Goal: Information Seeking & Learning: Find contact information

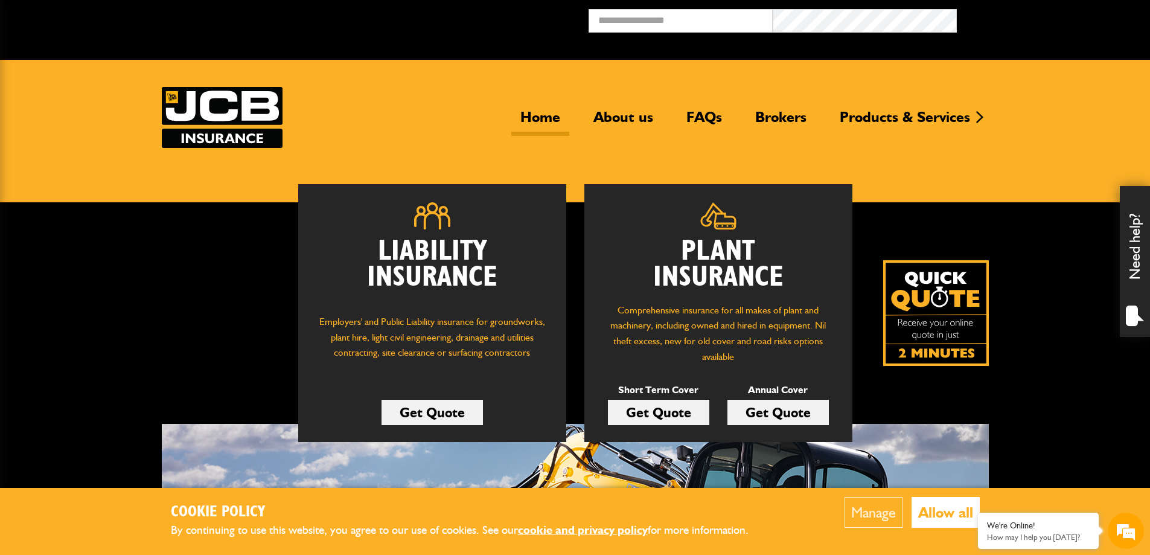
click at [759, 413] on link "Get Quote" at bounding box center [777, 412] width 101 height 25
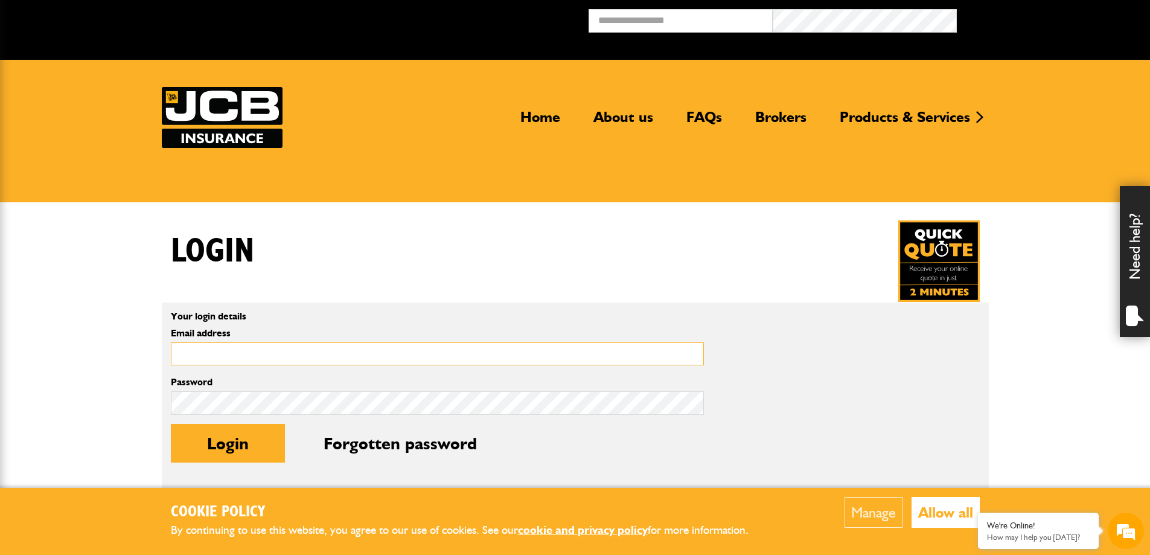
click at [260, 352] on input "Email address" at bounding box center [437, 354] width 533 height 24
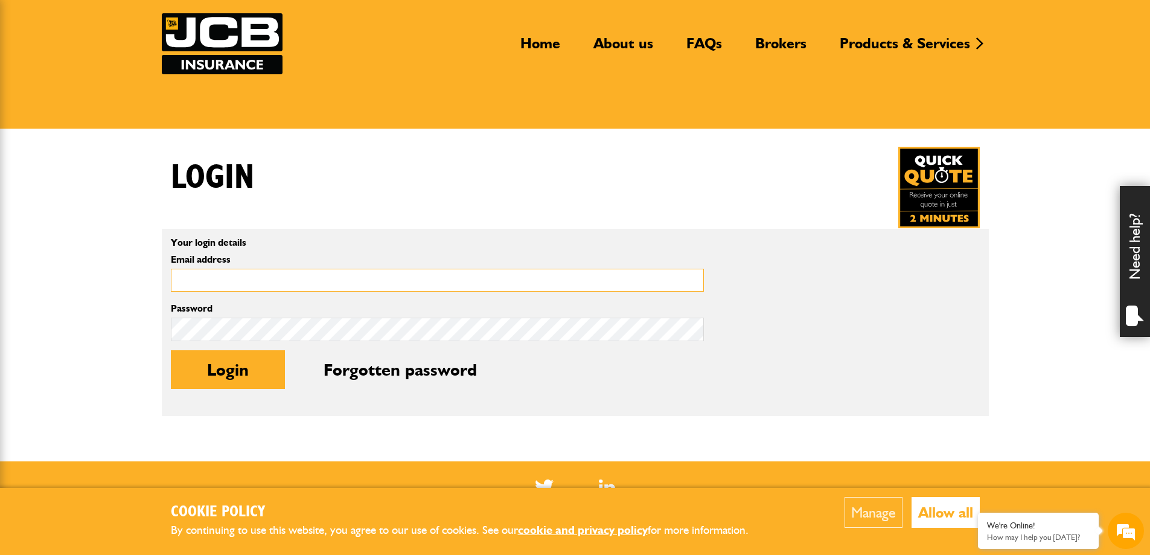
scroll to position [121, 0]
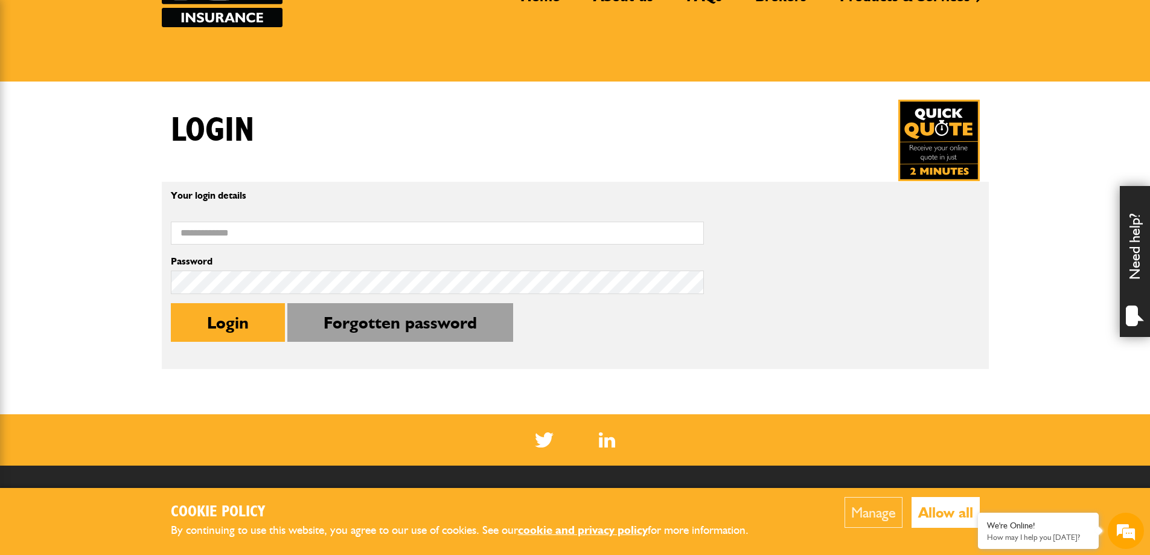
click at [406, 335] on button "Forgotten password" at bounding box center [400, 322] width 226 height 39
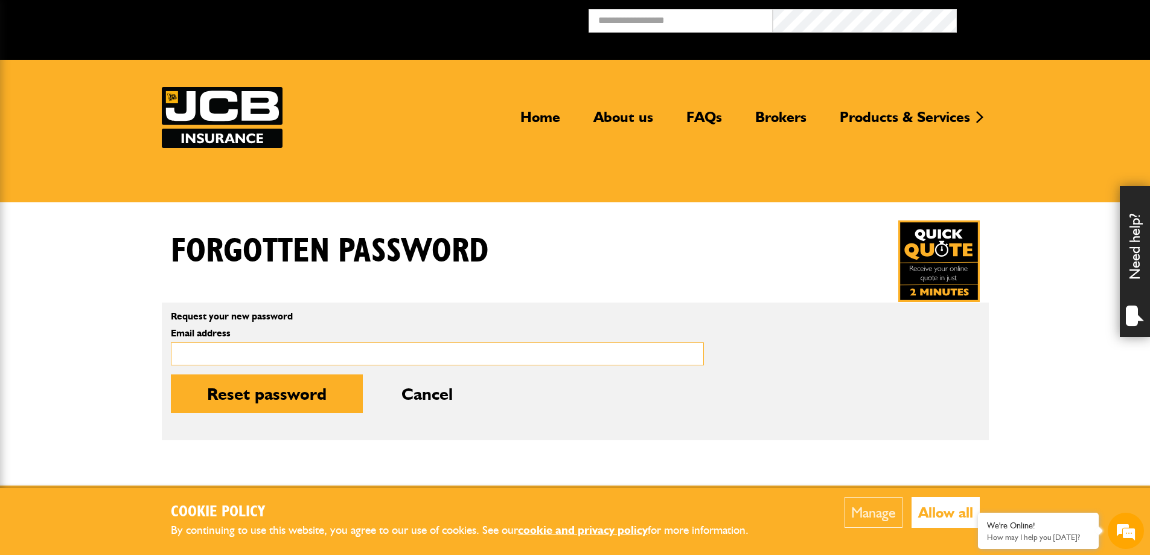
click at [364, 351] on input "Email address" at bounding box center [437, 354] width 533 height 24
type input "**********"
click at [799, 106] on div "Home About us FAQs Brokers Products & Services Construction insurance Car and c…" at bounding box center [575, 117] width 827 height 61
click at [794, 113] on link "Brokers" at bounding box center [780, 122] width 69 height 28
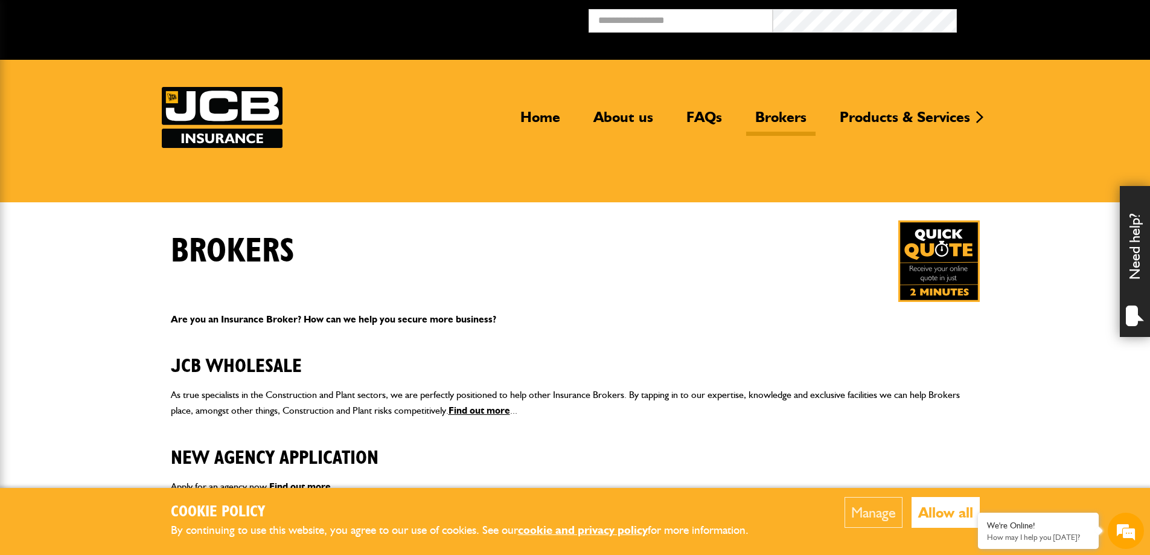
click at [785, 118] on link "Brokers" at bounding box center [780, 122] width 69 height 28
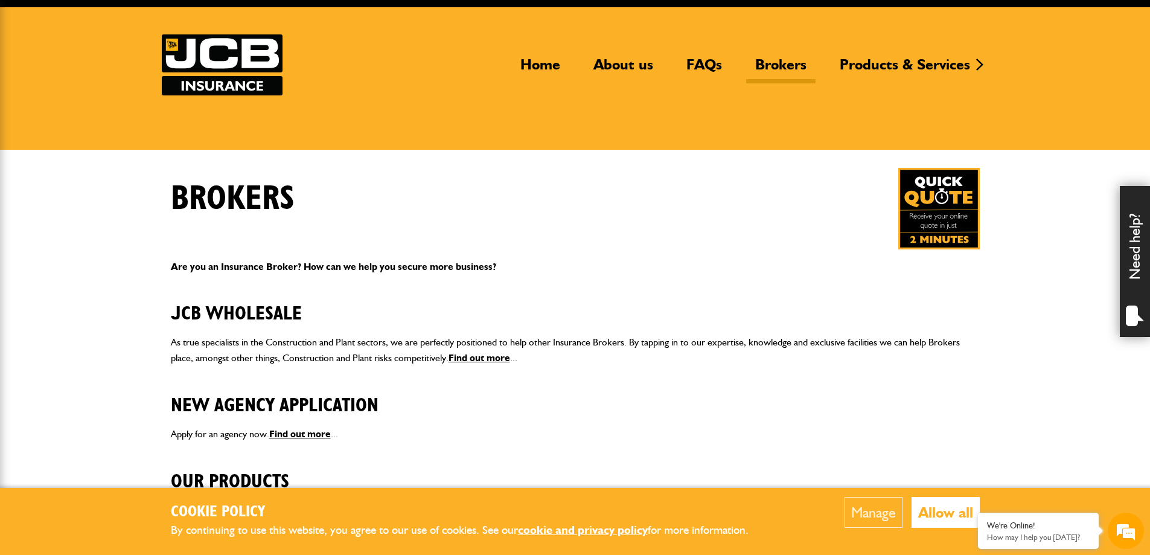
scroll to position [181, 0]
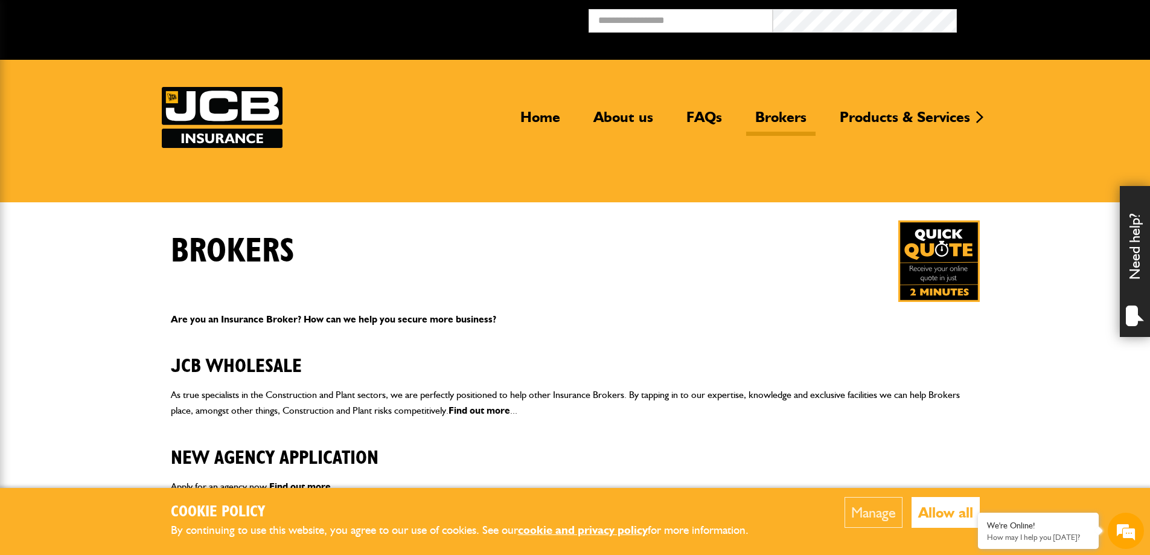
click at [496, 413] on link "Find out more" at bounding box center [479, 409] width 62 height 11
